Goal: Information Seeking & Learning: Learn about a topic

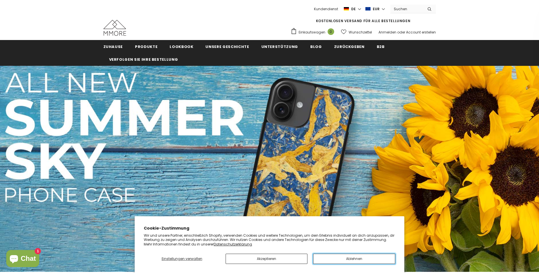
click at [342, 261] on button "Ablehnen" at bounding box center [354, 259] width 82 height 10
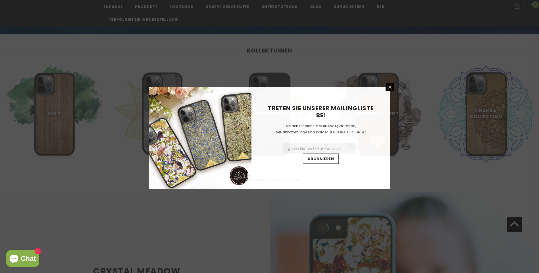
scroll to position [239, 0]
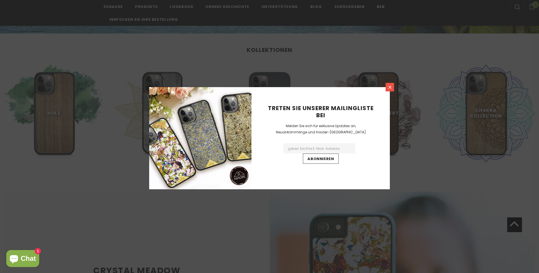
click at [388, 88] on icon at bounding box center [390, 87] width 5 height 5
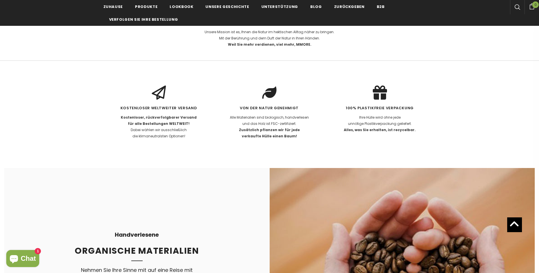
scroll to position [1148, 0]
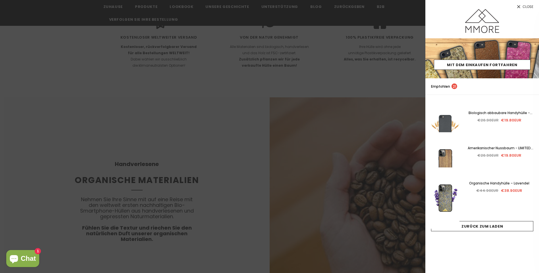
click at [203, 52] on div at bounding box center [269, 136] width 539 height 273
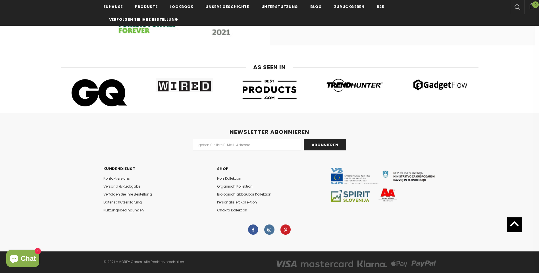
scroll to position [3475, 0]
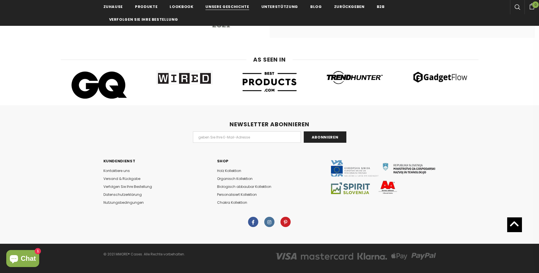
click at [224, 7] on span "Unsere Geschichte" at bounding box center [226, 6] width 43 height 5
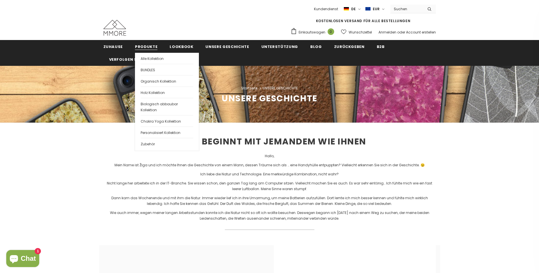
click at [146, 49] on span "Produkte" at bounding box center [146, 46] width 22 height 5
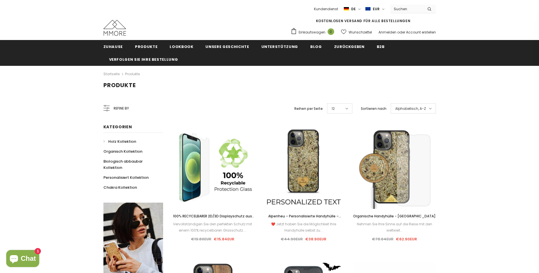
click at [117, 141] on span "Holz Kollektion" at bounding box center [122, 141] width 28 height 5
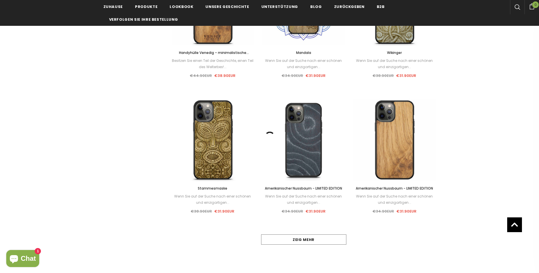
scroll to position [455, 0]
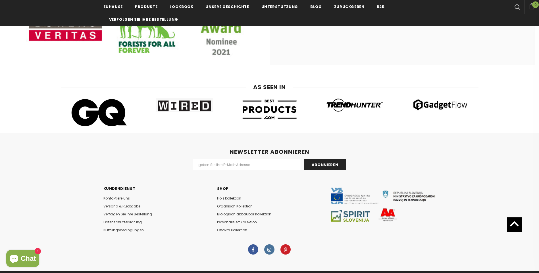
scroll to position [3461, 0]
